Goal: Navigation & Orientation: Find specific page/section

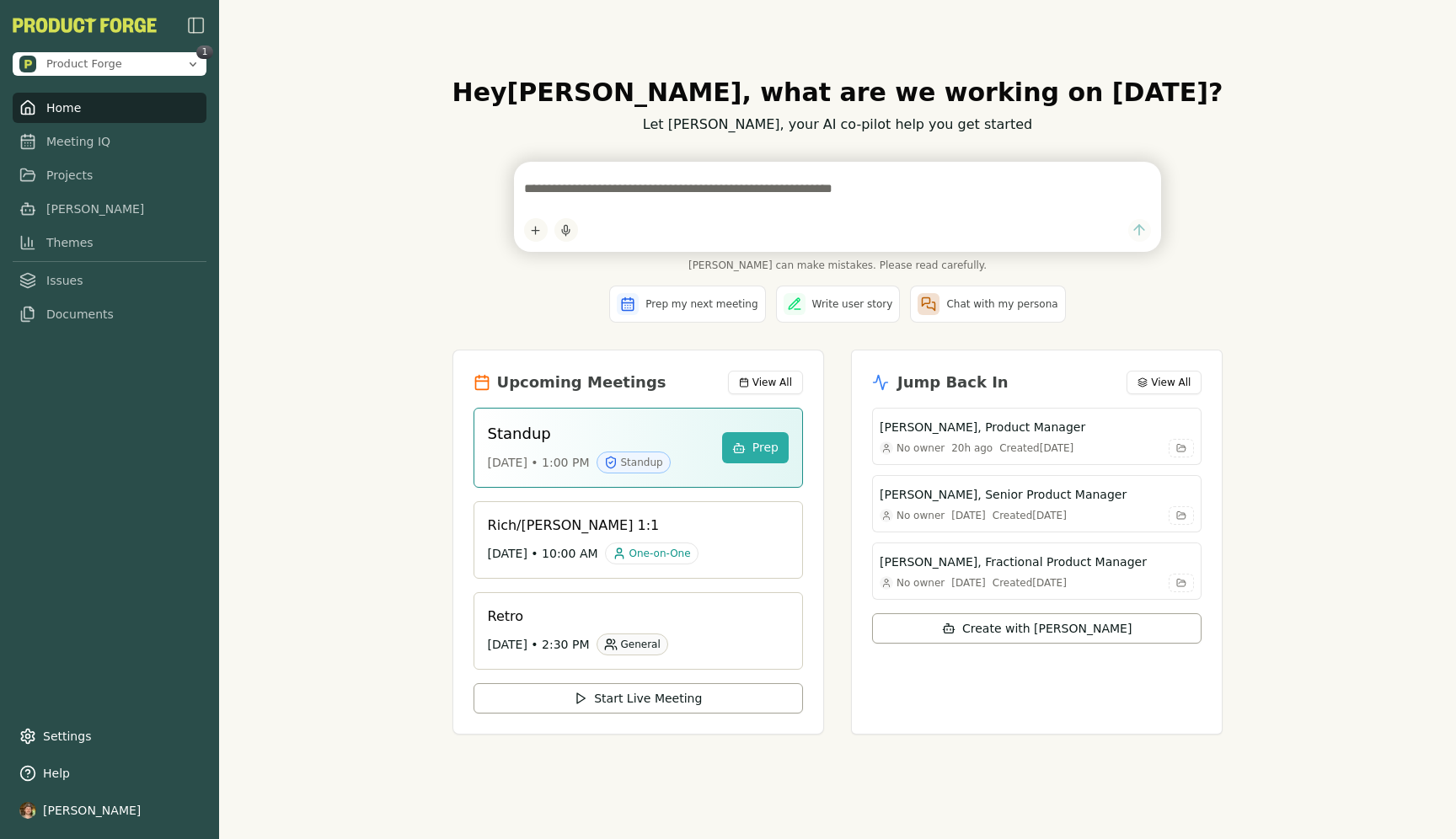
click at [500, 107] on h1 "Hey [PERSON_NAME] , what are we working on [DATE]?" at bounding box center [838, 92] width 771 height 30
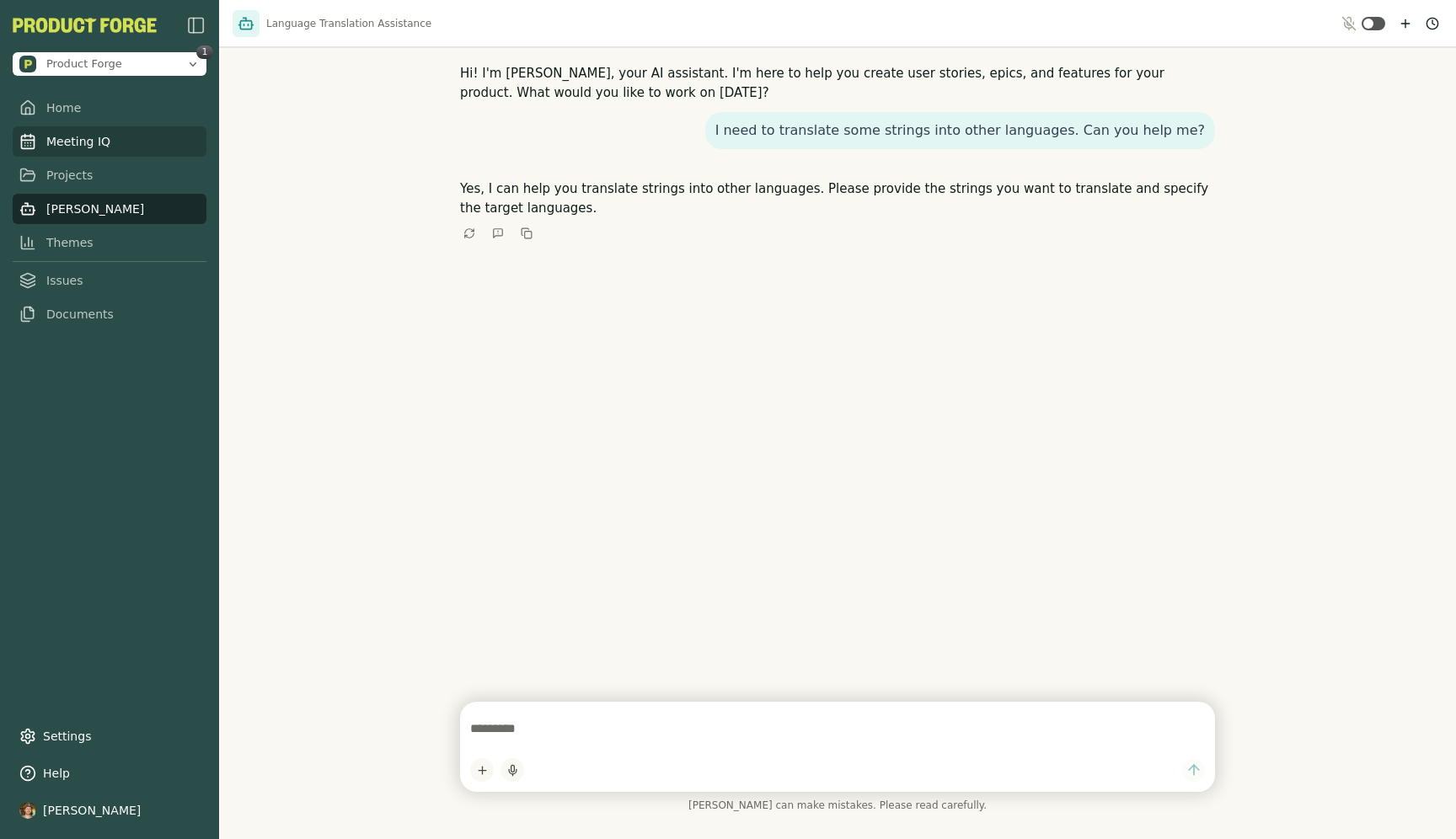
click at [44, 129] on link "Meeting IQ" at bounding box center [109, 141] width 194 height 30
click at [87, 140] on link "Meeting IQ" at bounding box center [109, 141] width 194 height 30
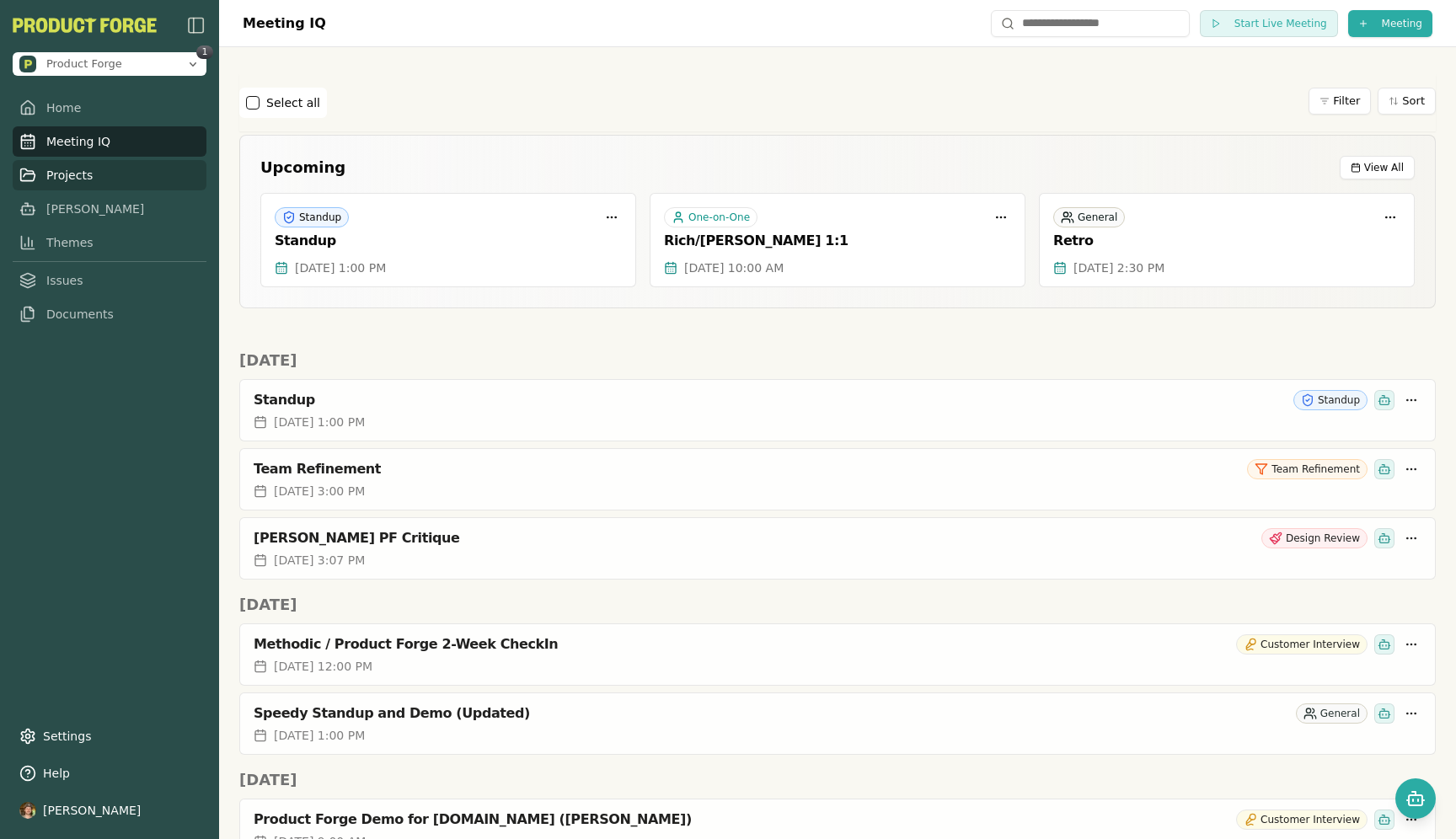
click at [82, 184] on link "Projects" at bounding box center [109, 175] width 194 height 30
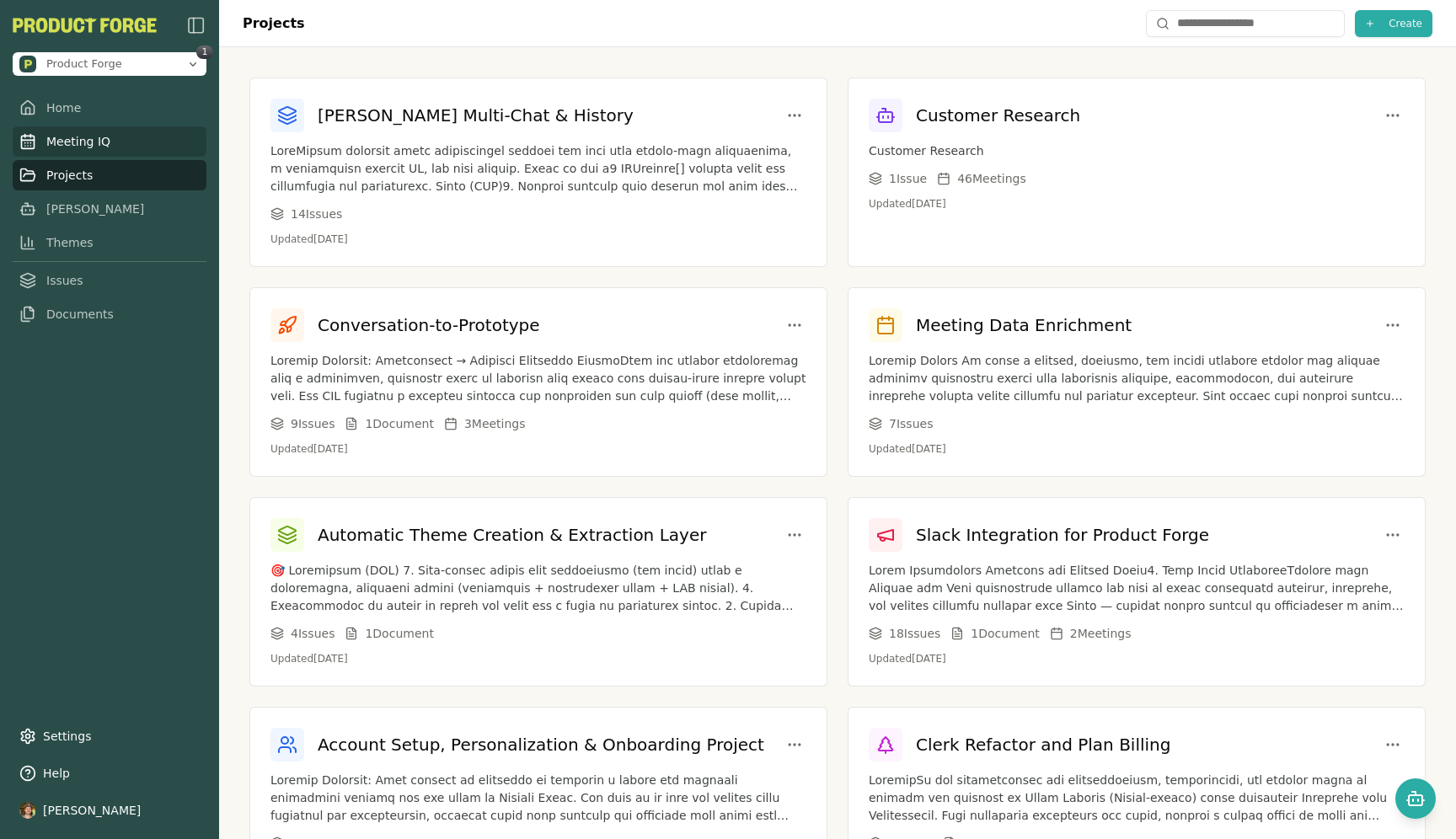
click at [77, 140] on link "Meeting IQ" at bounding box center [109, 141] width 194 height 30
